Goal: Transaction & Acquisition: Obtain resource

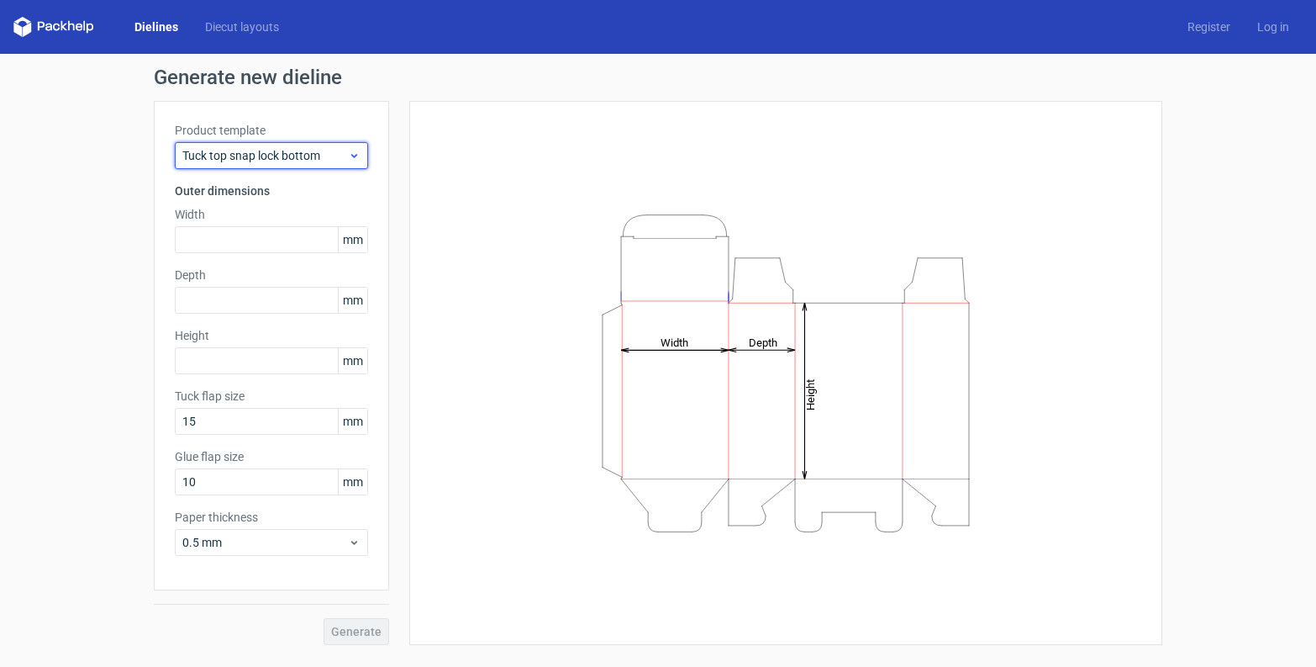
click at [344, 161] on span "Tuck top snap lock bottom" at bounding box center [265, 155] width 166 height 17
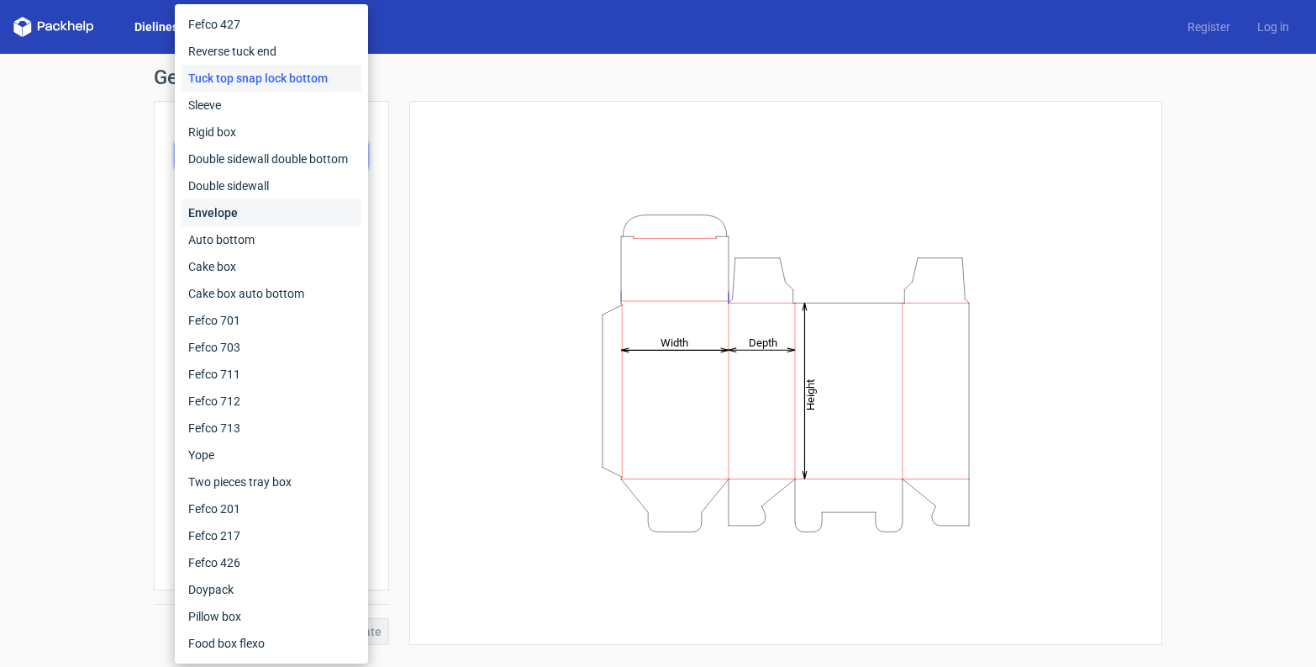
click at [273, 206] on div "Envelope" at bounding box center [272, 212] width 180 height 27
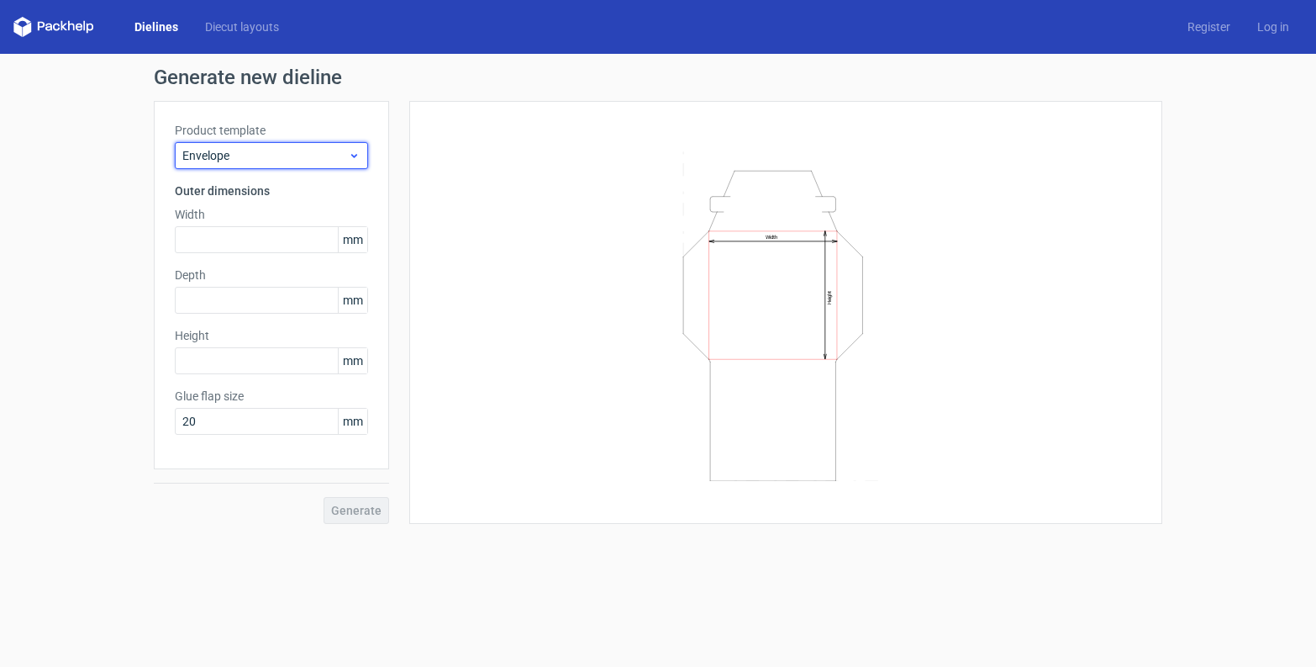
click at [314, 153] on span "Envelope" at bounding box center [265, 155] width 166 height 17
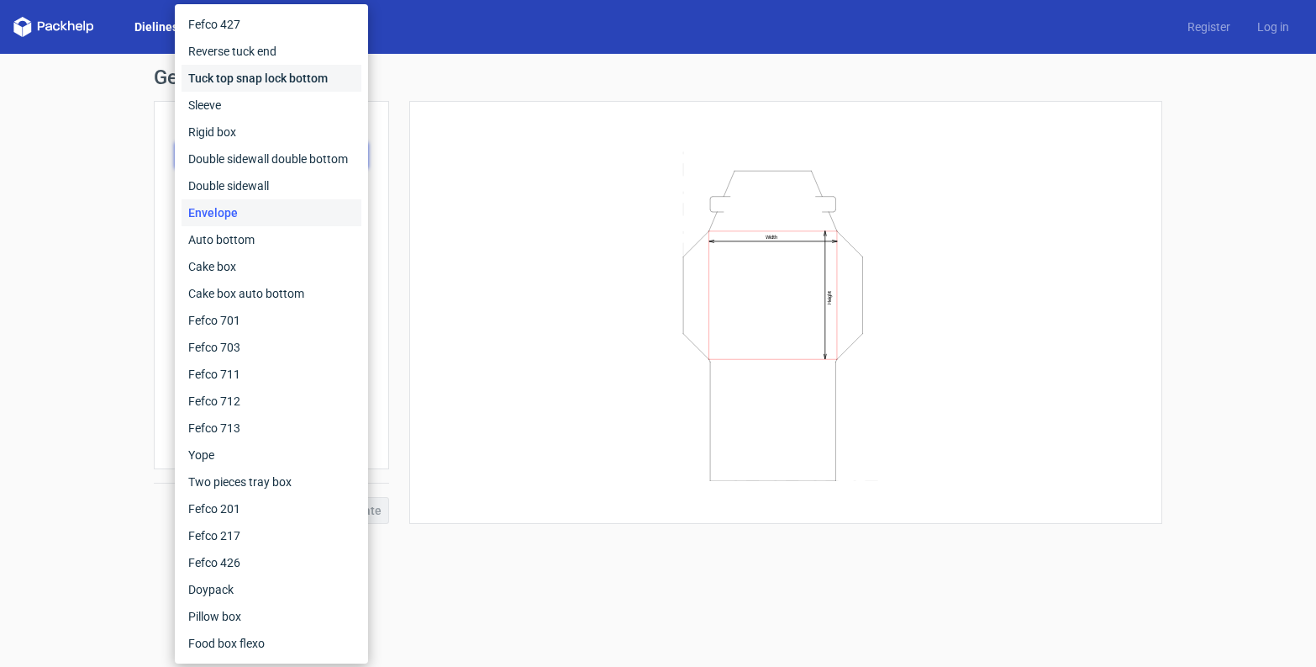
click at [255, 87] on div "Tuck top snap lock bottom" at bounding box center [272, 78] width 180 height 27
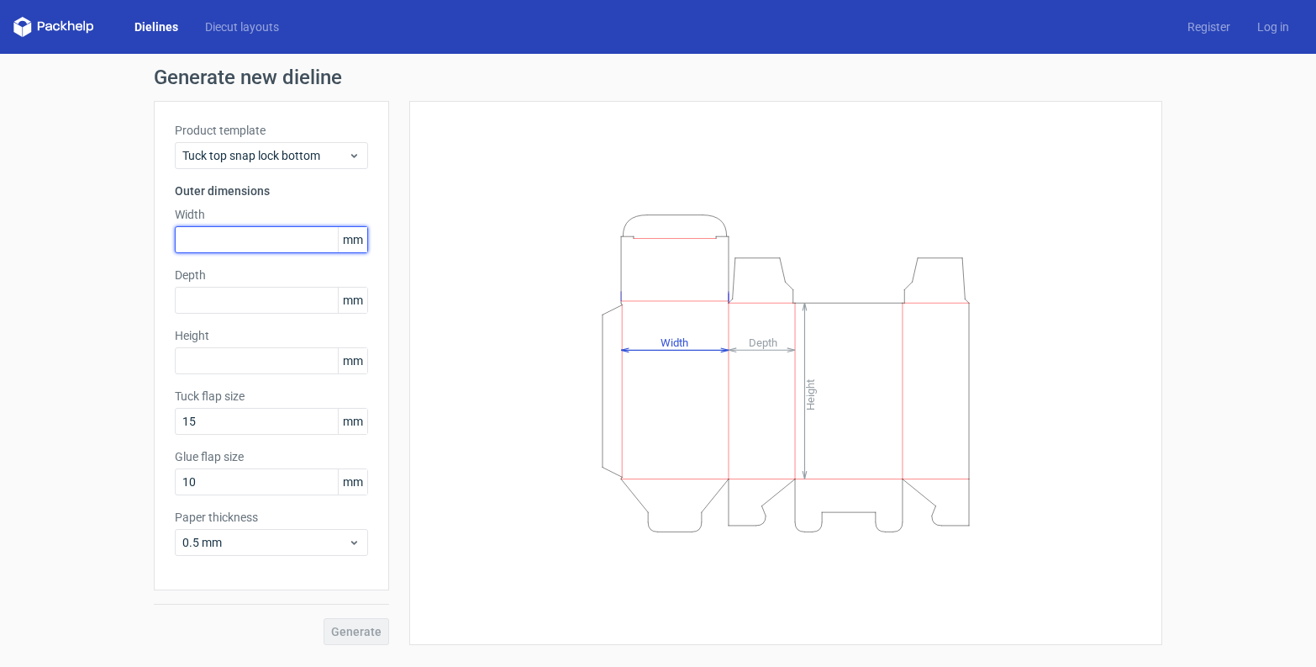
click at [281, 245] on input "text" at bounding box center [271, 239] width 193 height 27
type input "38"
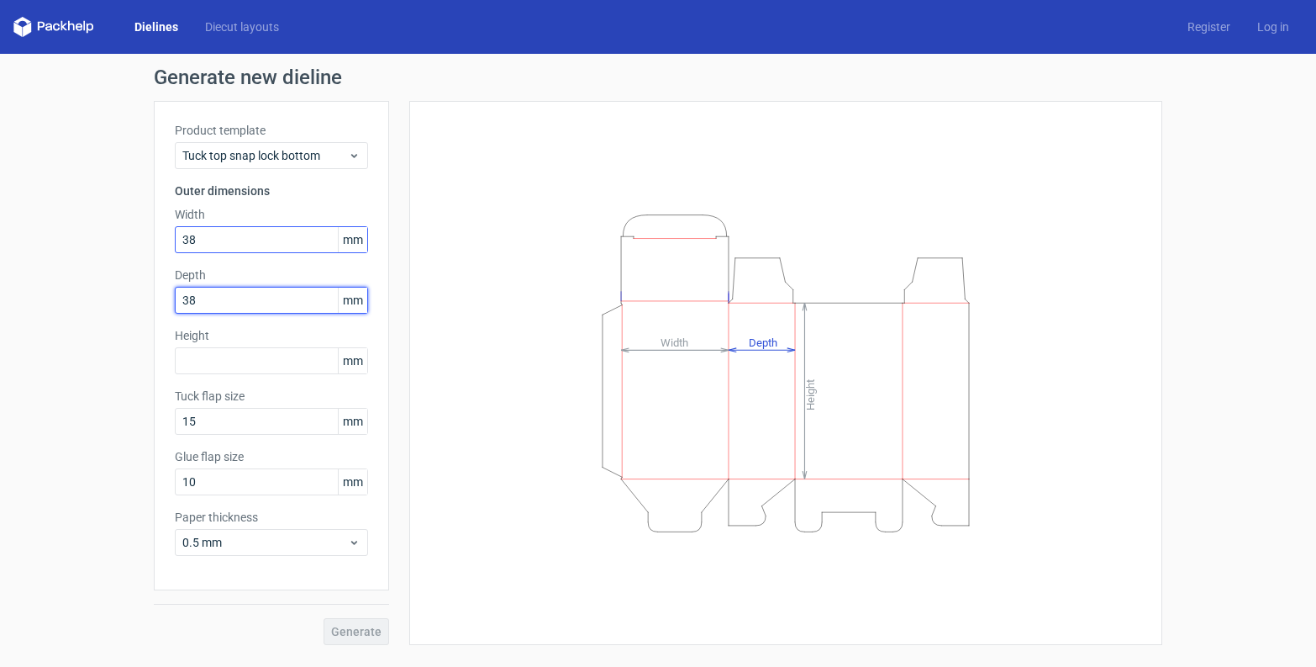
type input "38"
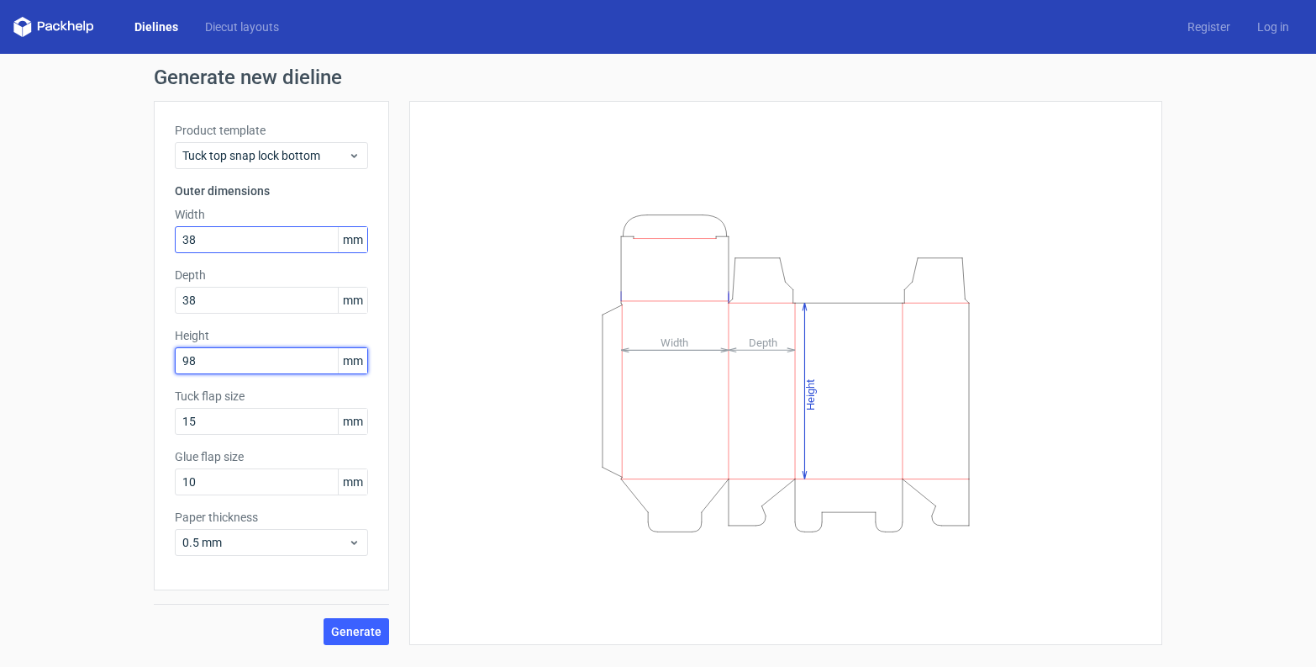
type input "98"
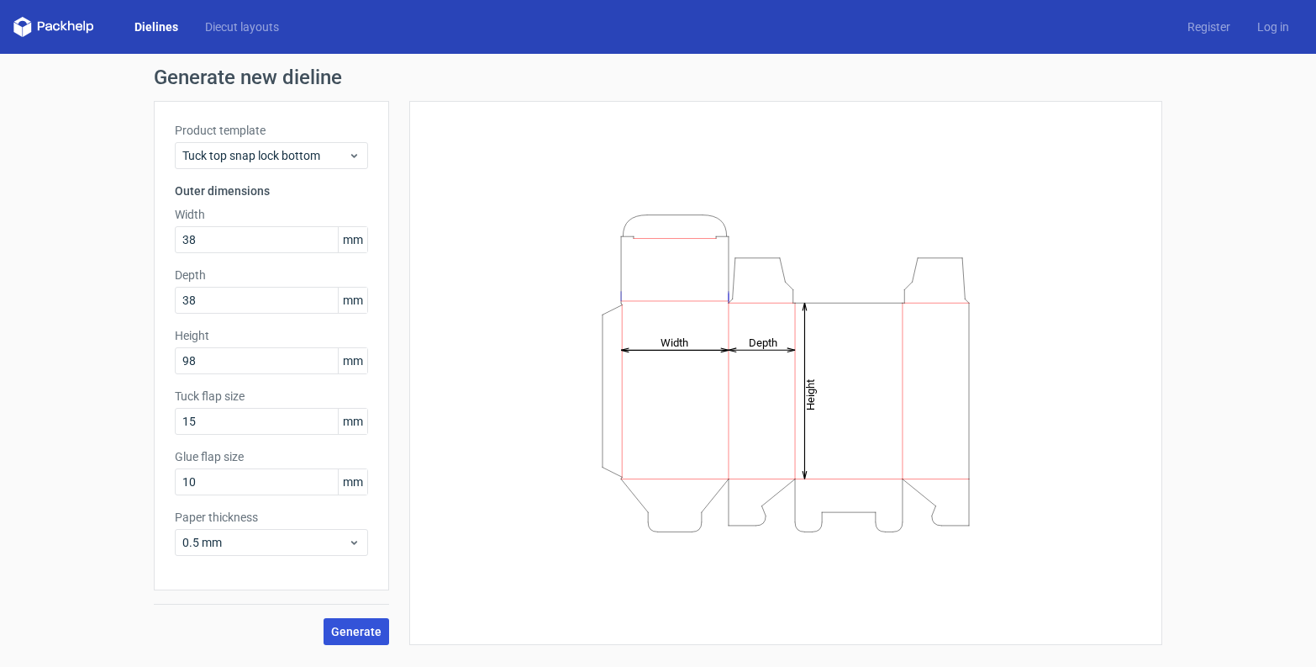
click at [378, 633] on span "Generate" at bounding box center [356, 631] width 50 height 12
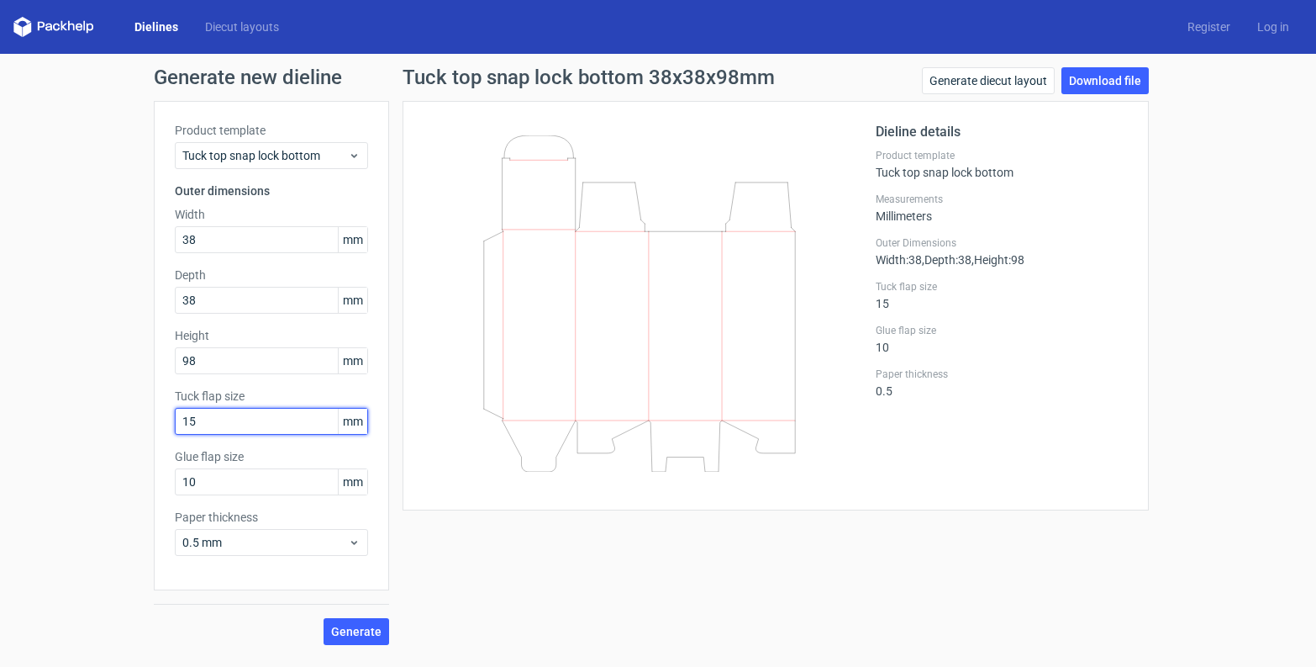
drag, startPoint x: 237, startPoint y: 422, endPoint x: 145, endPoint y: 425, distance: 91.7
click at [147, 426] on div "Generate new dieline Product template Tuck top snap lock bottom Outer dimension…" at bounding box center [658, 356] width 1316 height 604
click at [346, 633] on span "Generate" at bounding box center [356, 631] width 50 height 12
drag, startPoint x: 247, startPoint y: 425, endPoint x: 103, endPoint y: 425, distance: 144.6
click at [103, 425] on div "Generate new dieline Product template Tuck top snap lock bottom Outer dimension…" at bounding box center [658, 356] width 1316 height 604
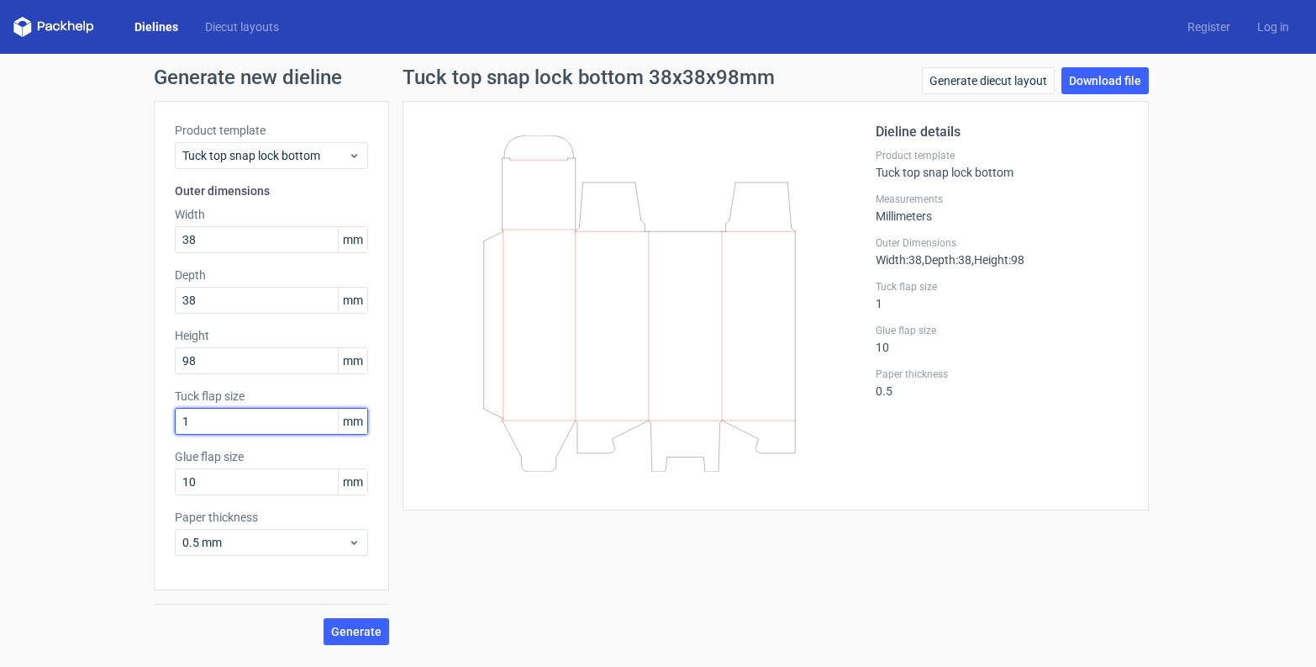
type input "1"
click at [352, 634] on span "Generate" at bounding box center [356, 631] width 50 height 12
drag, startPoint x: 268, startPoint y: 423, endPoint x: 127, endPoint y: 423, distance: 141.2
click at [127, 423] on div "Generate new dieline Product template Tuck top snap lock bottom Outer dimension…" at bounding box center [658, 356] width 1316 height 604
click at [274, 541] on span "0.5 mm" at bounding box center [265, 542] width 166 height 17
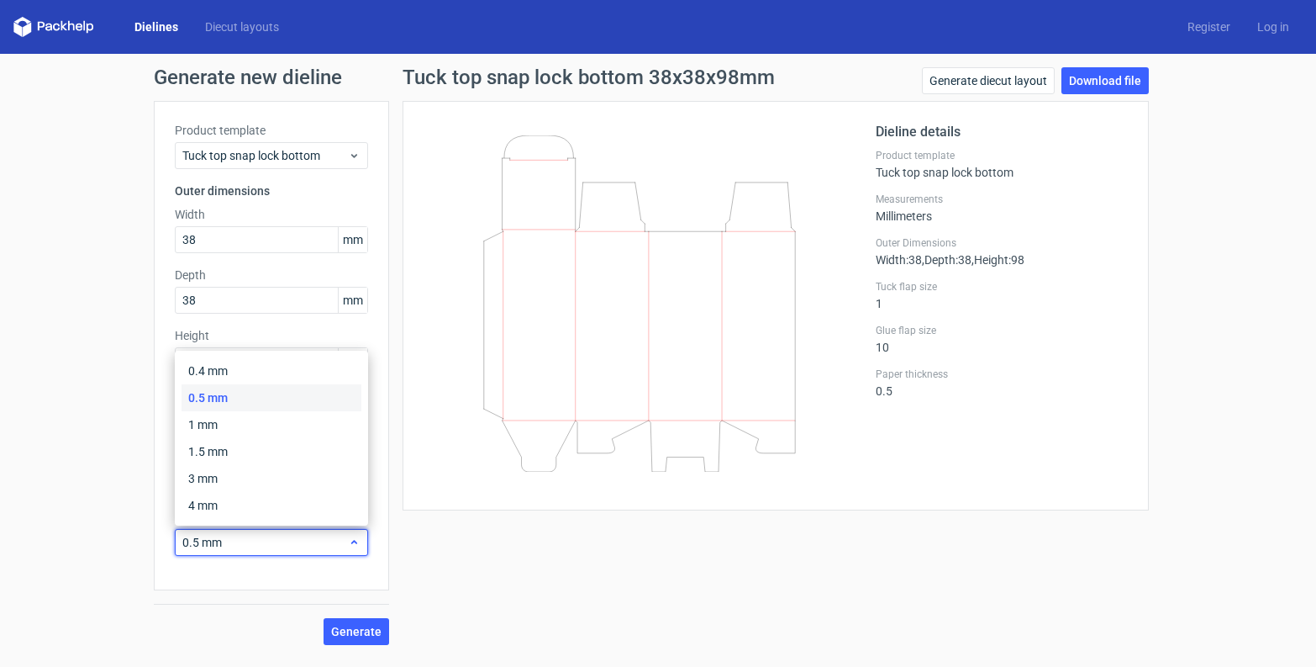
click at [274, 541] on span "0.5 mm" at bounding box center [265, 542] width 166 height 17
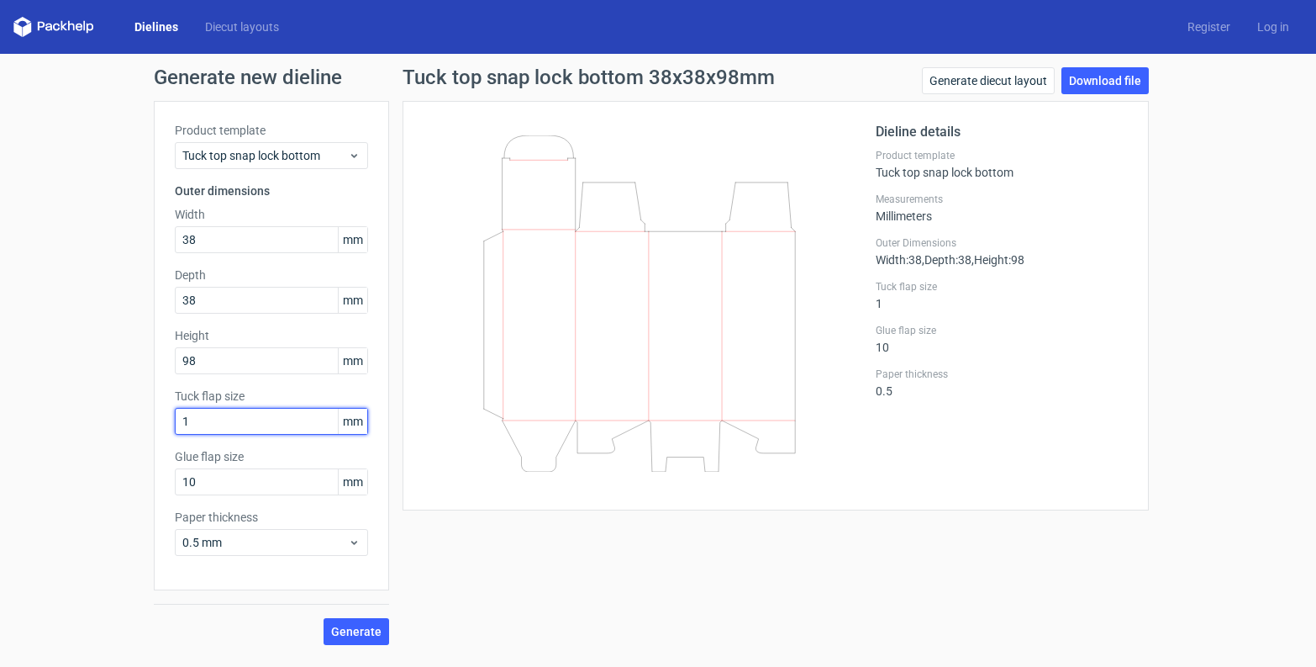
drag, startPoint x: 255, startPoint y: 427, endPoint x: 159, endPoint y: 427, distance: 95.8
click at [159, 427] on div "Product template Tuck top snap lock bottom Outer dimensions Width 38 mm Depth 3…" at bounding box center [271, 345] width 235 height 489
click at [972, 78] on link "Generate diecut layout" at bounding box center [988, 80] width 133 height 27
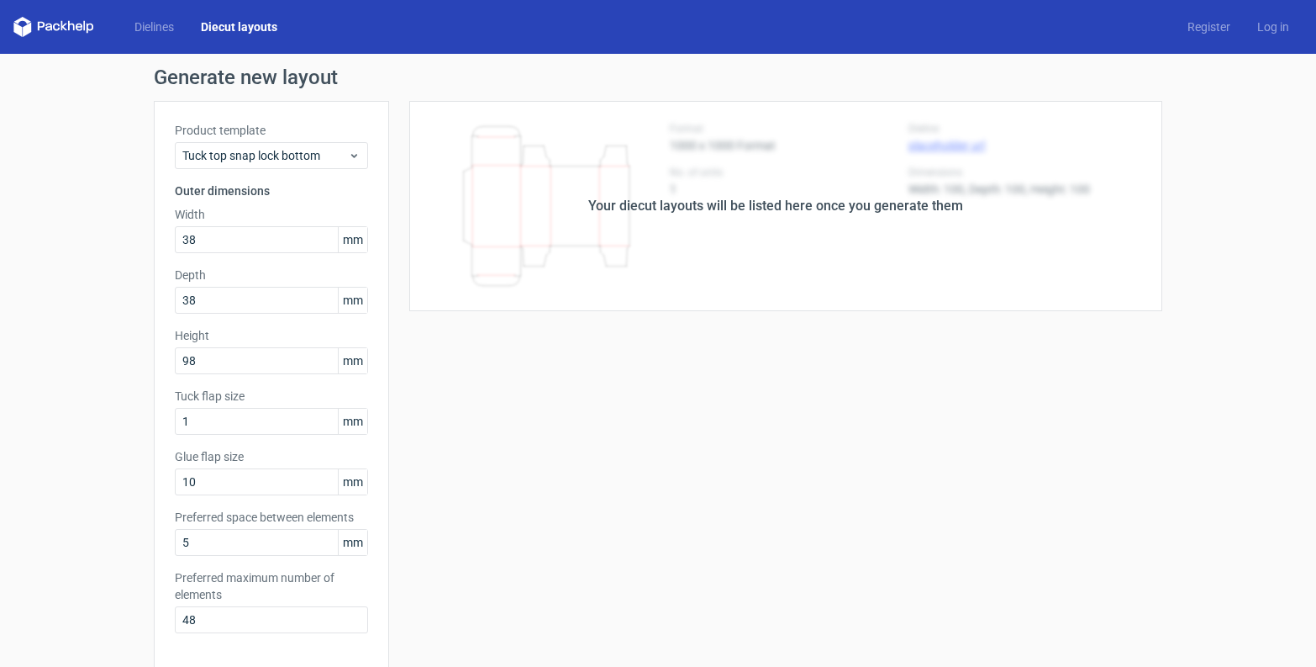
click at [803, 311] on div "Your diecut layouts will be listed here once you generate them Height Depth Wid…" at bounding box center [775, 557] width 773 height 912
drag, startPoint x: 234, startPoint y: 414, endPoint x: 73, endPoint y: 420, distance: 160.7
click at [76, 419] on div "Generate new layout Product template Tuck top snap lock bottom Outer dimensions…" at bounding box center [658, 540] width 1316 height 973
type input "12"
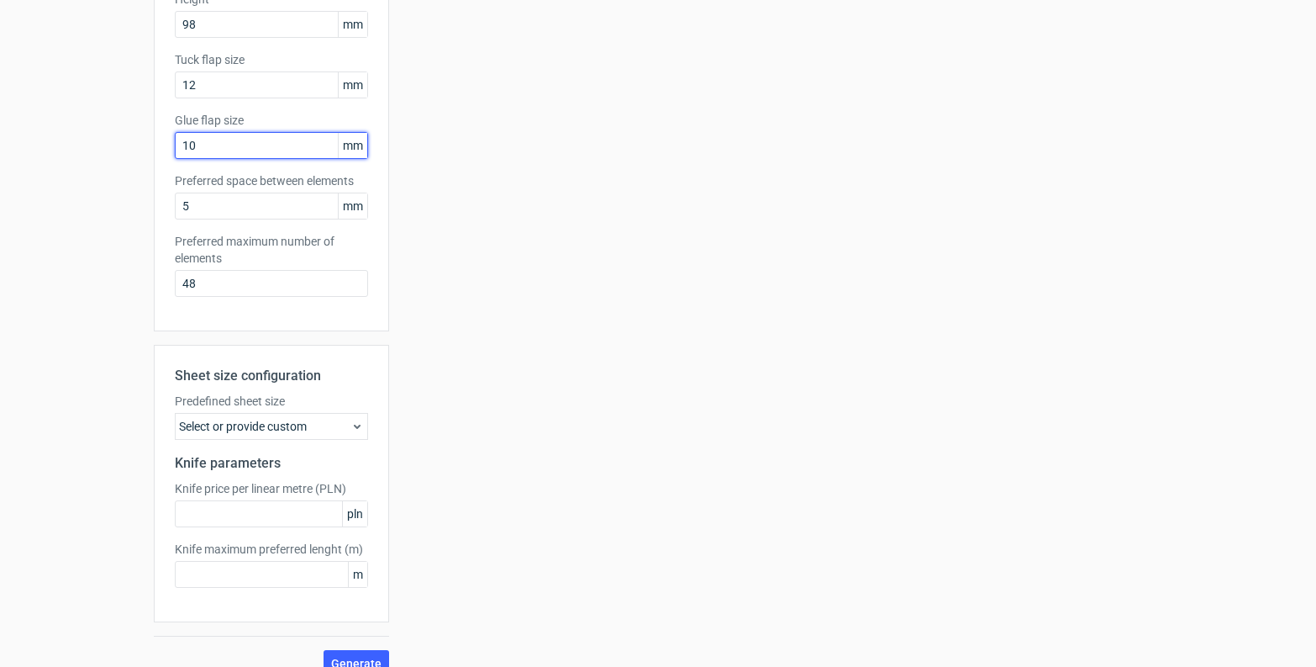
scroll to position [360, 0]
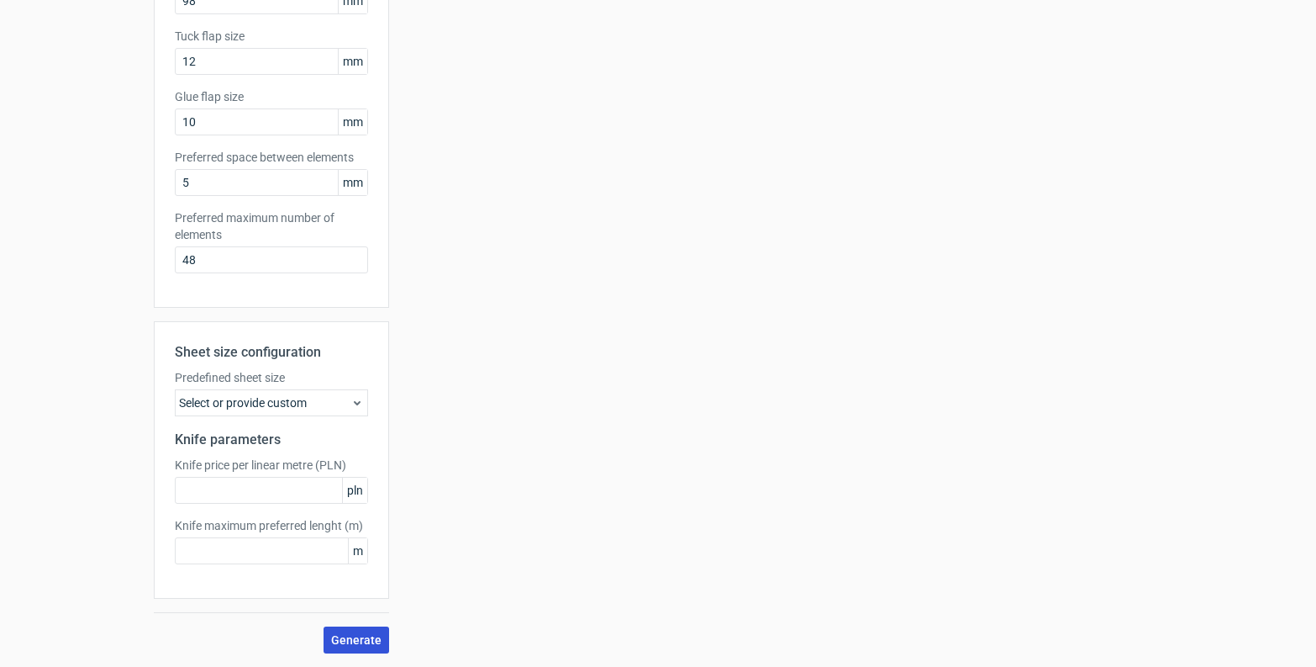
click at [350, 634] on span "Generate" at bounding box center [356, 640] width 50 height 12
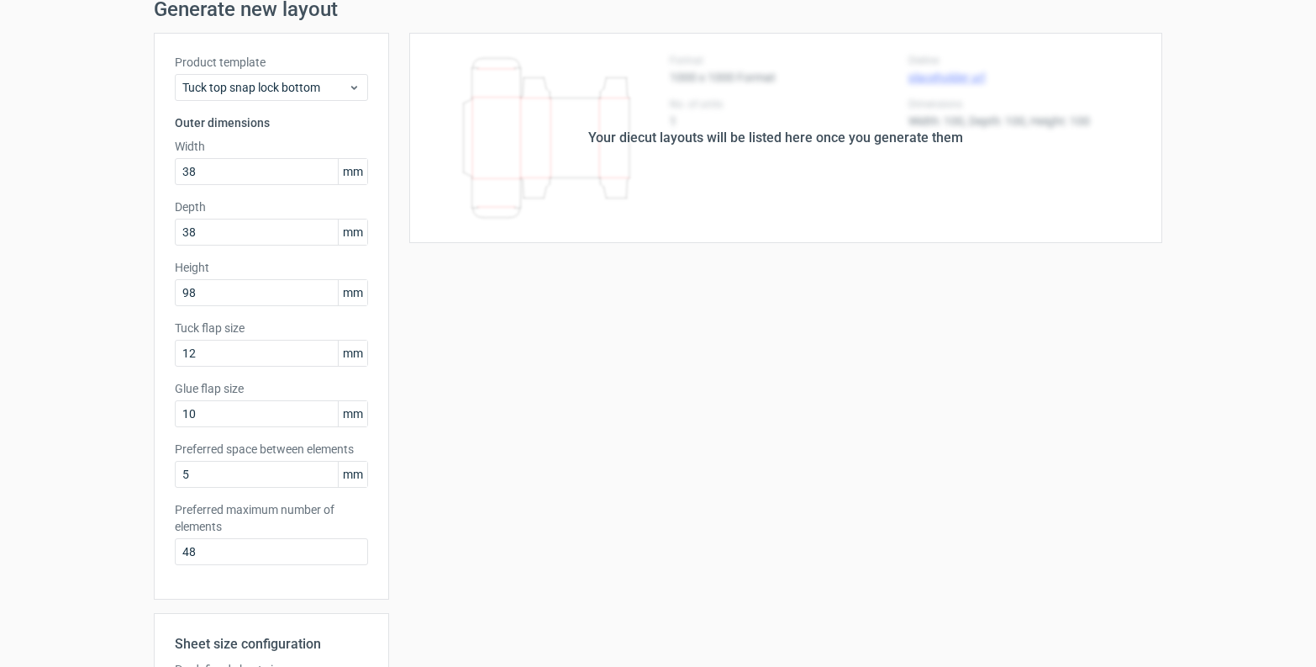
scroll to position [0, 0]
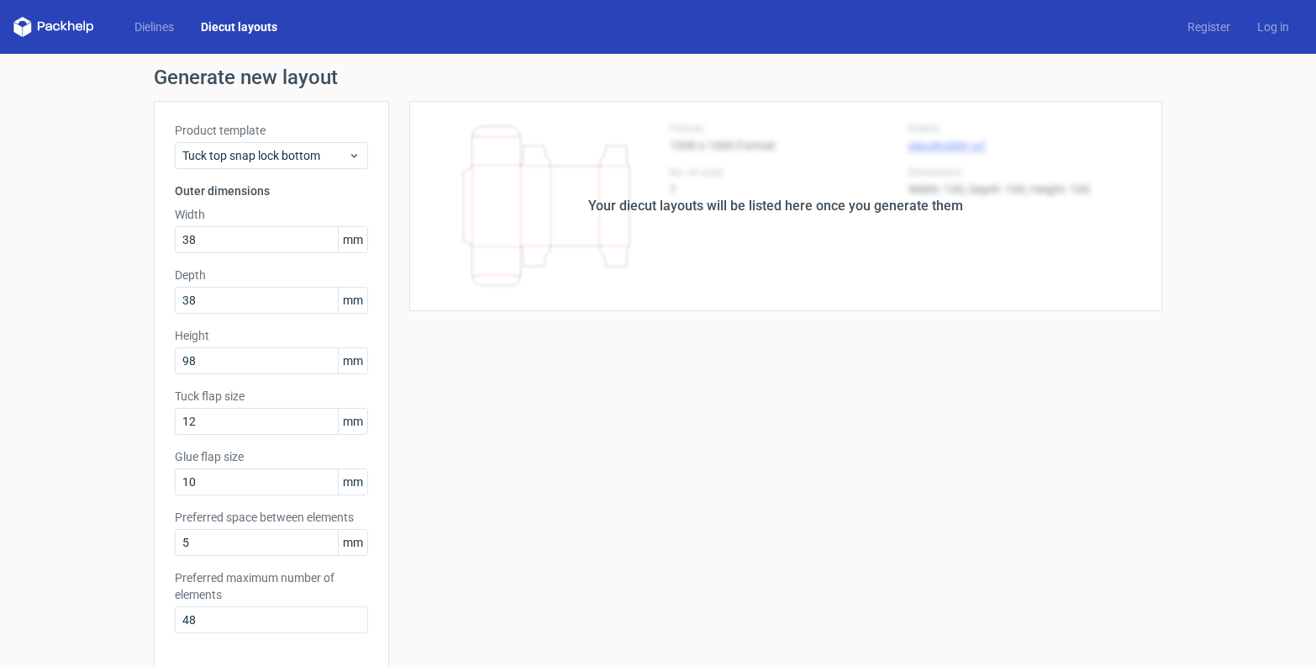
click at [1199, 257] on div "Generate new layout Product template Tuck top snap lock bottom Outer dimensions…" at bounding box center [658, 540] width 1316 height 973
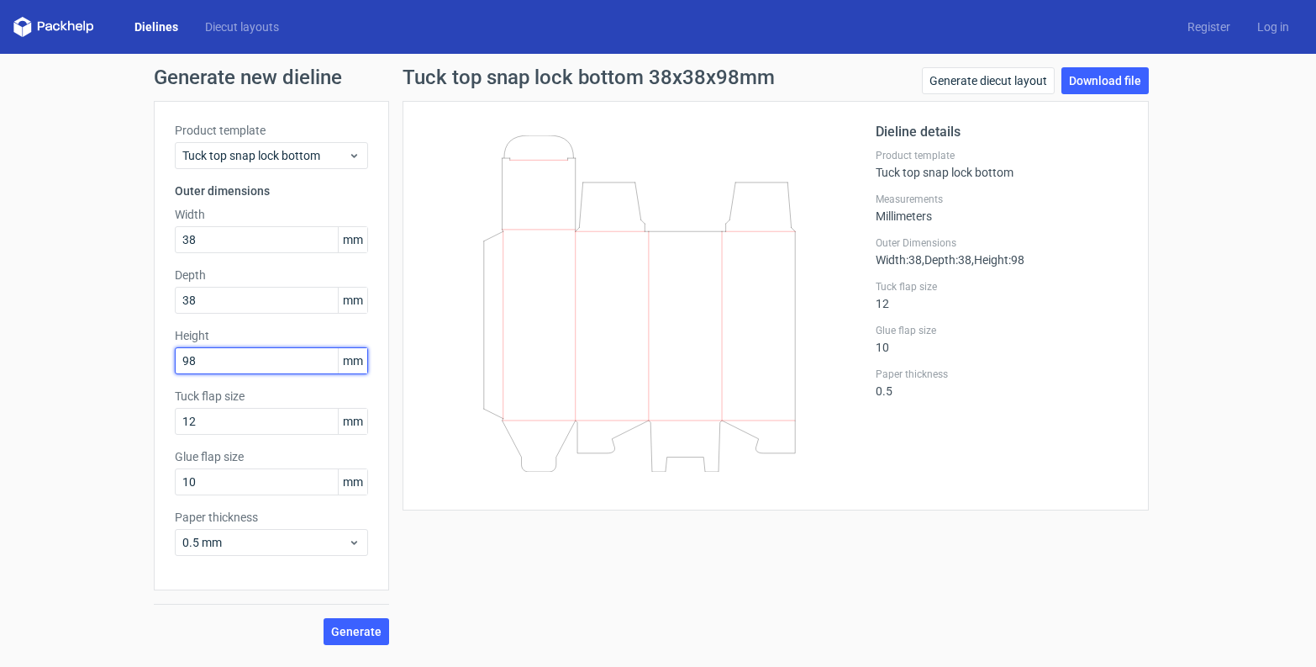
drag, startPoint x: 236, startPoint y: 356, endPoint x: 145, endPoint y: 356, distance: 91.6
click at [145, 356] on div "Generate new dieline Product template Tuck top snap lock bottom Outer dimension…" at bounding box center [658, 356] width 1316 height 604
type input "95"
click at [360, 628] on span "Generate" at bounding box center [356, 631] width 50 height 12
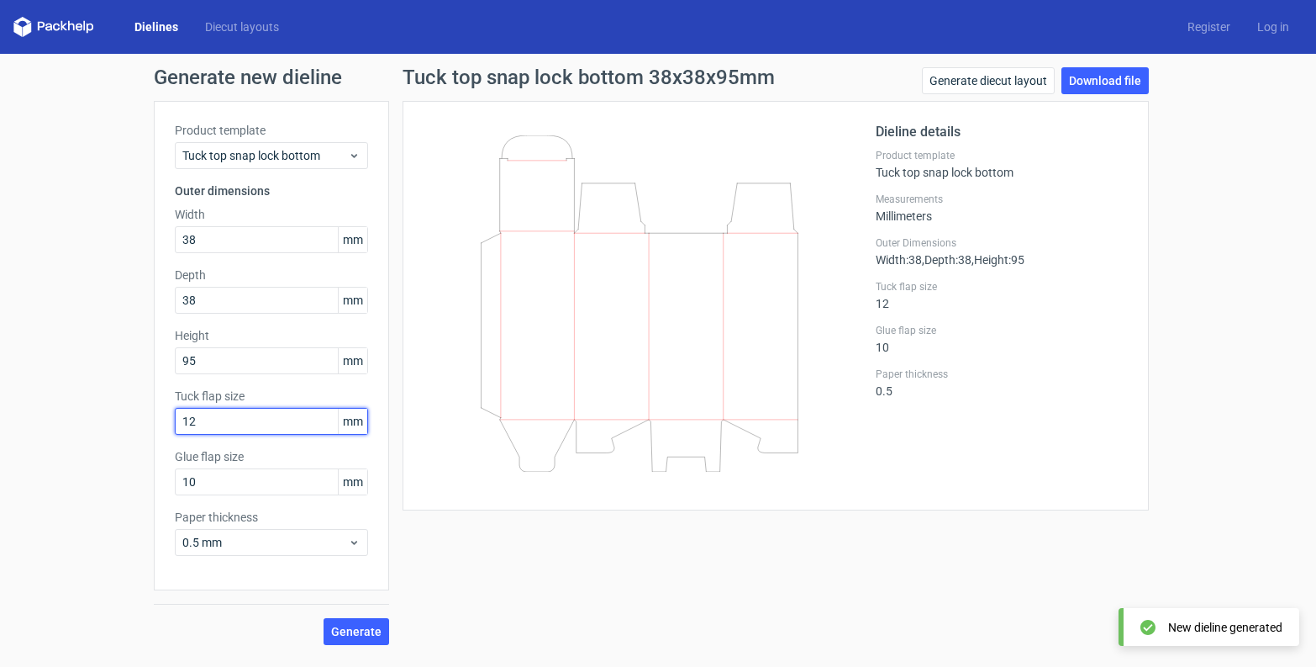
drag, startPoint x: 214, startPoint y: 419, endPoint x: 112, endPoint y: 420, distance: 101.7
click at [112, 420] on div "Generate new dieline Product template Tuck top snap lock bottom Outer dimension…" at bounding box center [658, 356] width 1316 height 604
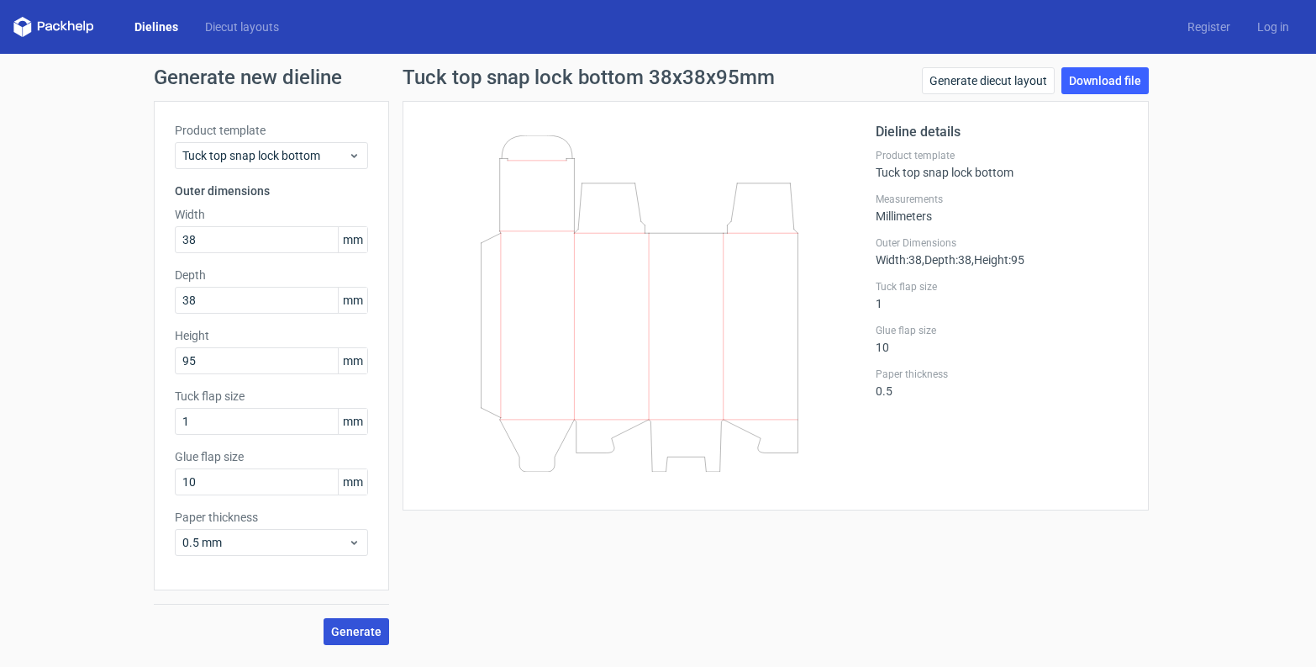
click at [356, 625] on span "Generate" at bounding box center [356, 631] width 50 height 12
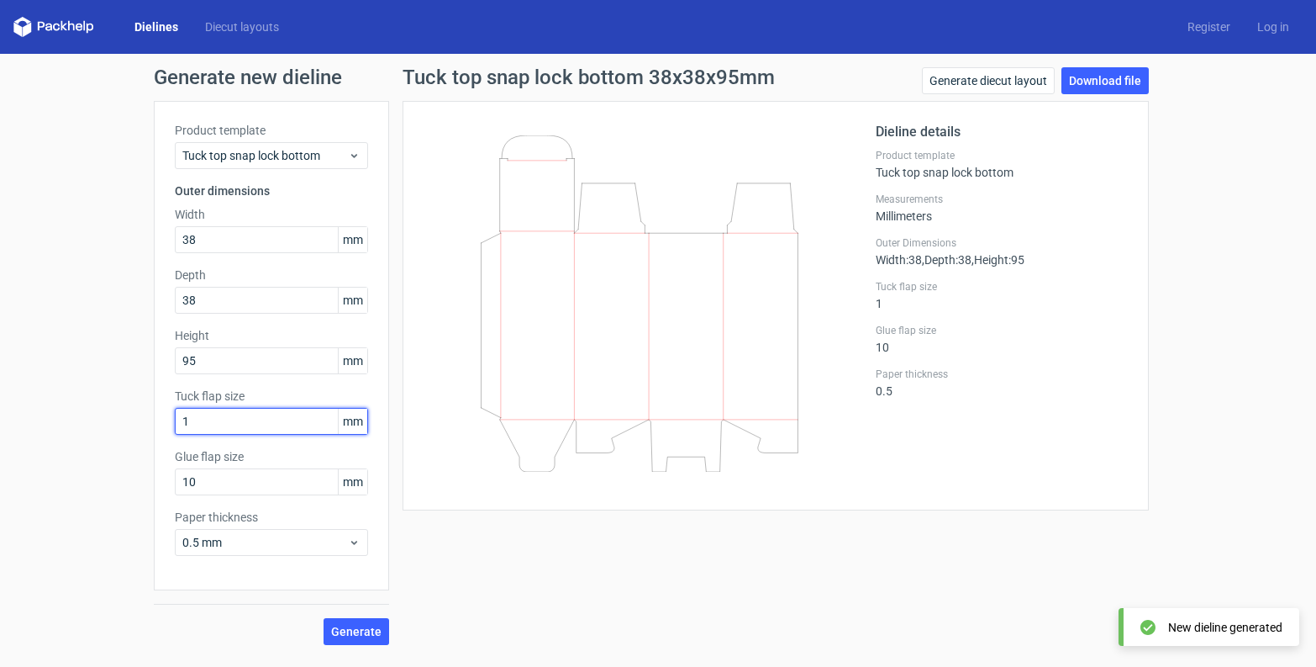
drag, startPoint x: 247, startPoint y: 425, endPoint x: 230, endPoint y: 425, distance: 16.8
click at [230, 425] on input "1" at bounding box center [271, 421] width 193 height 27
type input "12"
click at [324, 618] on button "Generate" at bounding box center [357, 631] width 66 height 27
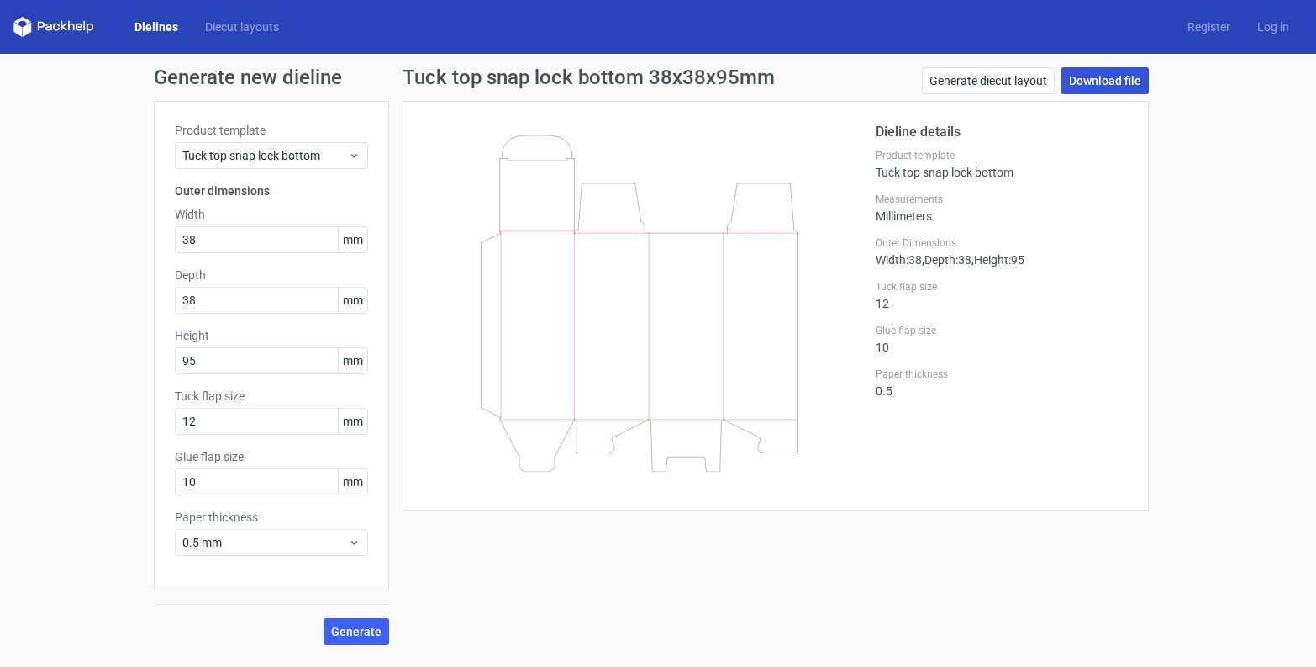
click at [1123, 81] on link "Download file" at bounding box center [1105, 80] width 87 height 27
click at [1259, 242] on div "Generate new dieline Product template Tuck top snap lock bottom Outer dimension…" at bounding box center [658, 356] width 1316 height 604
click at [620, 198] on icon at bounding box center [639, 303] width 405 height 336
click at [1137, 74] on link "Download file" at bounding box center [1105, 80] width 87 height 27
click at [1105, 82] on link "Download file" at bounding box center [1105, 80] width 87 height 27
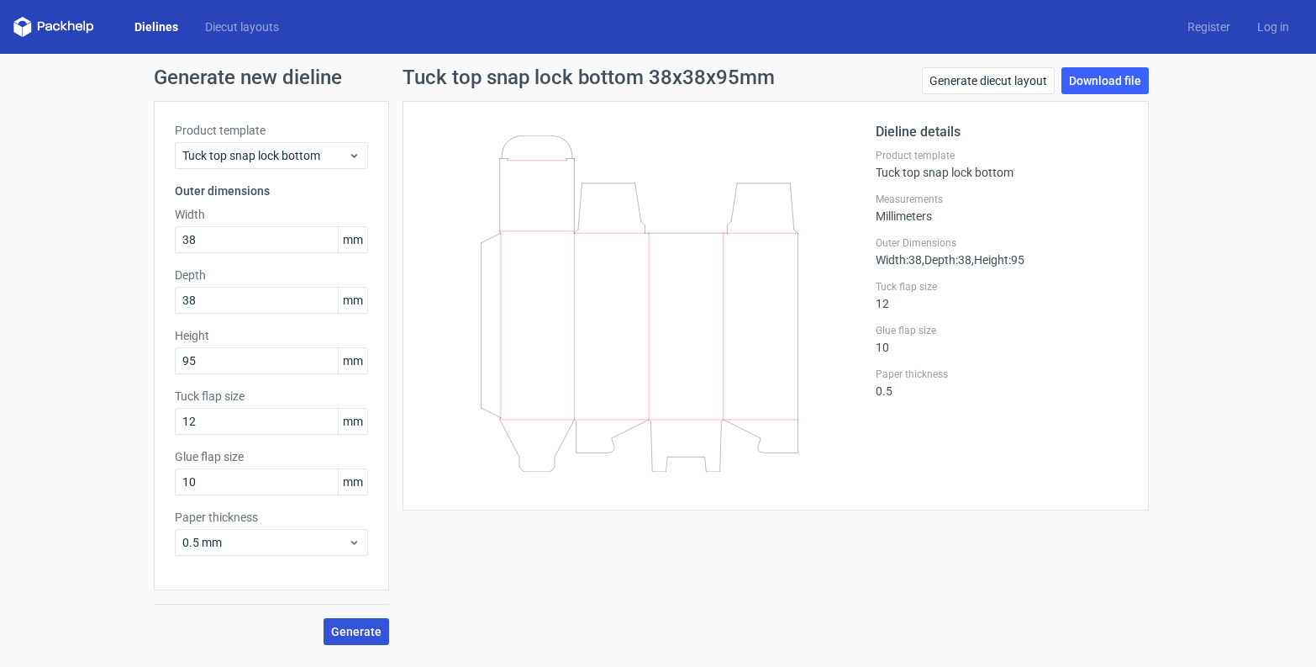
click at [370, 630] on span "Generate" at bounding box center [356, 631] width 50 height 12
click at [1126, 78] on link "Download file" at bounding box center [1105, 80] width 87 height 27
